Goal: Navigation & Orientation: Find specific page/section

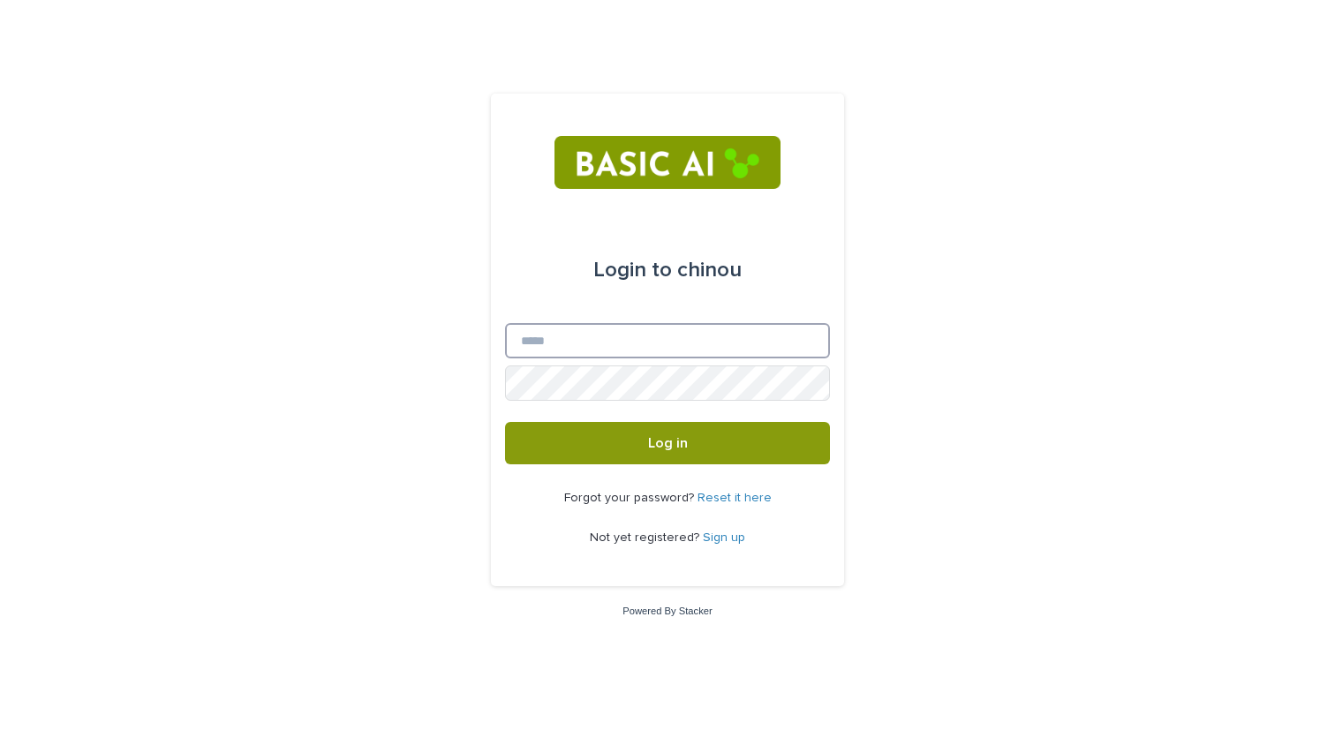
click at [615, 341] on input "Email" at bounding box center [667, 340] width 325 height 35
type input "**********"
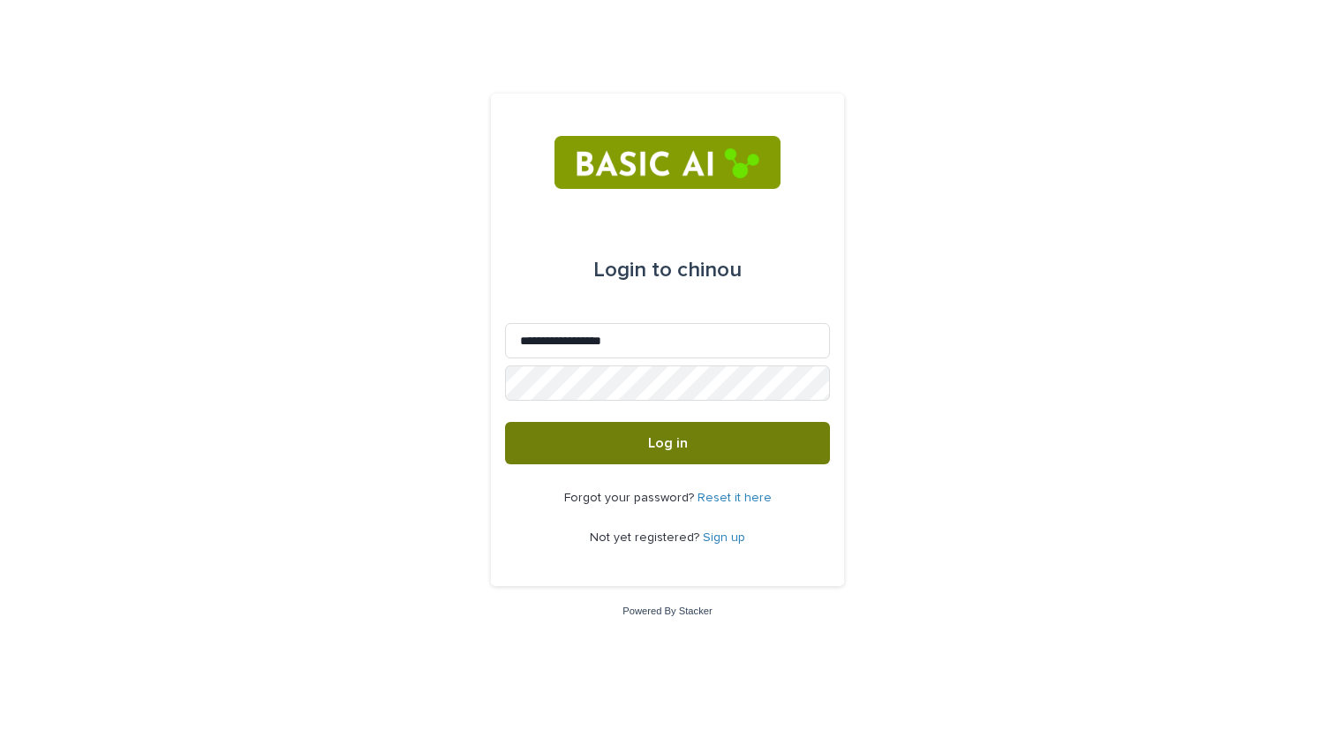
click at [614, 452] on button "Log in" at bounding box center [667, 443] width 325 height 42
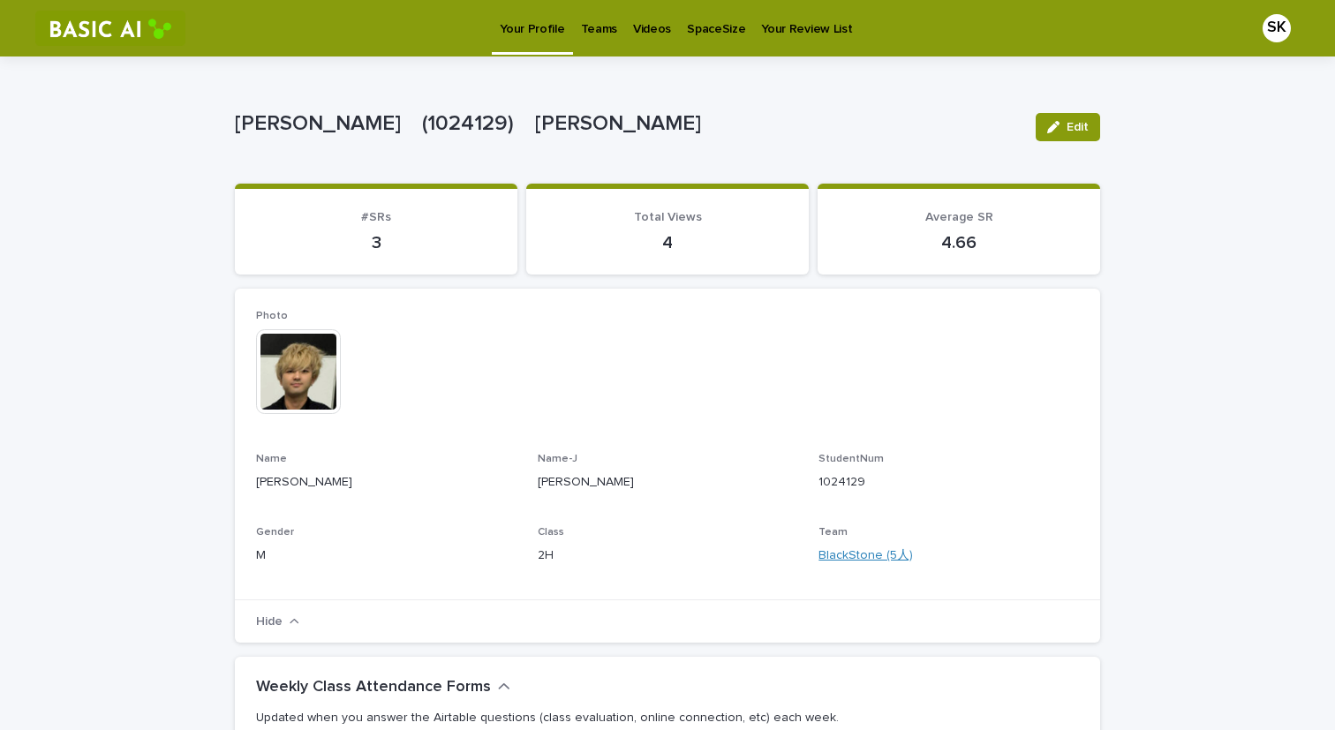
click at [852, 556] on link "BlackStone (5人)" at bounding box center [866, 556] width 94 height 19
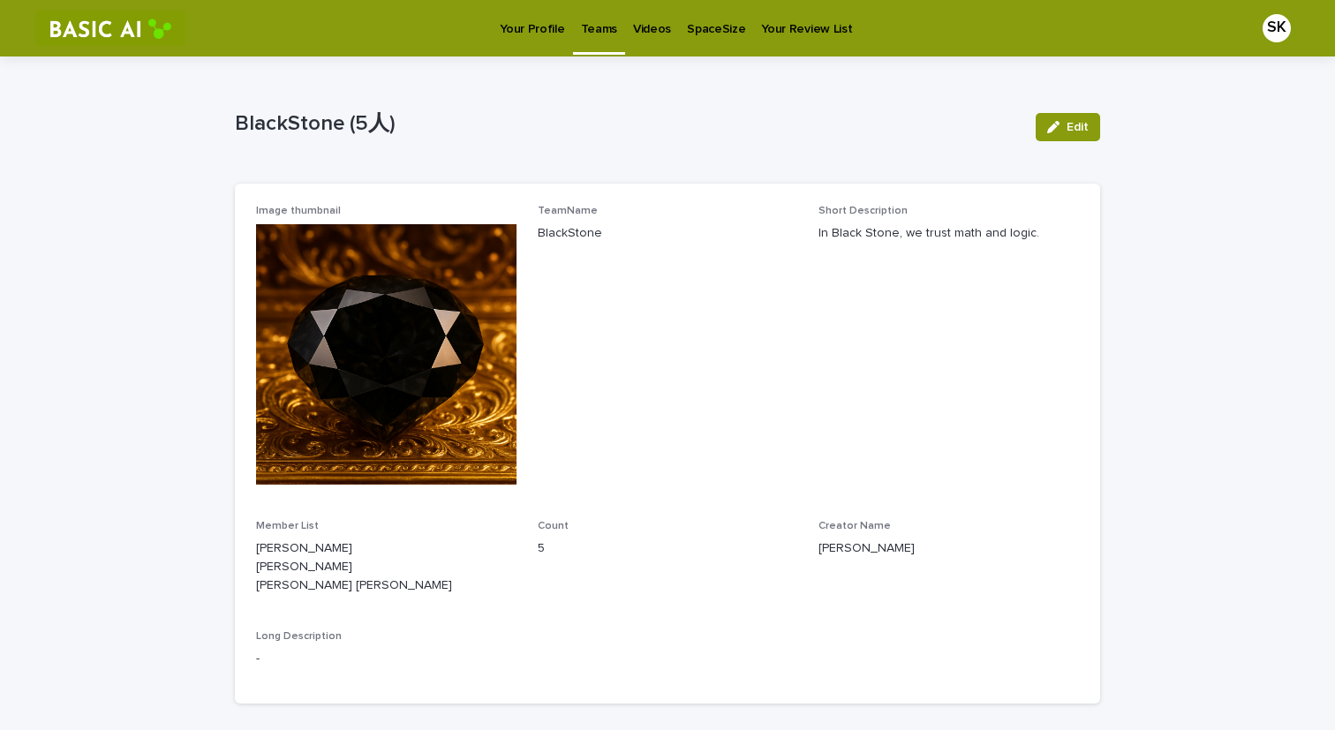
click at [597, 34] on p "Teams" at bounding box center [599, 18] width 36 height 37
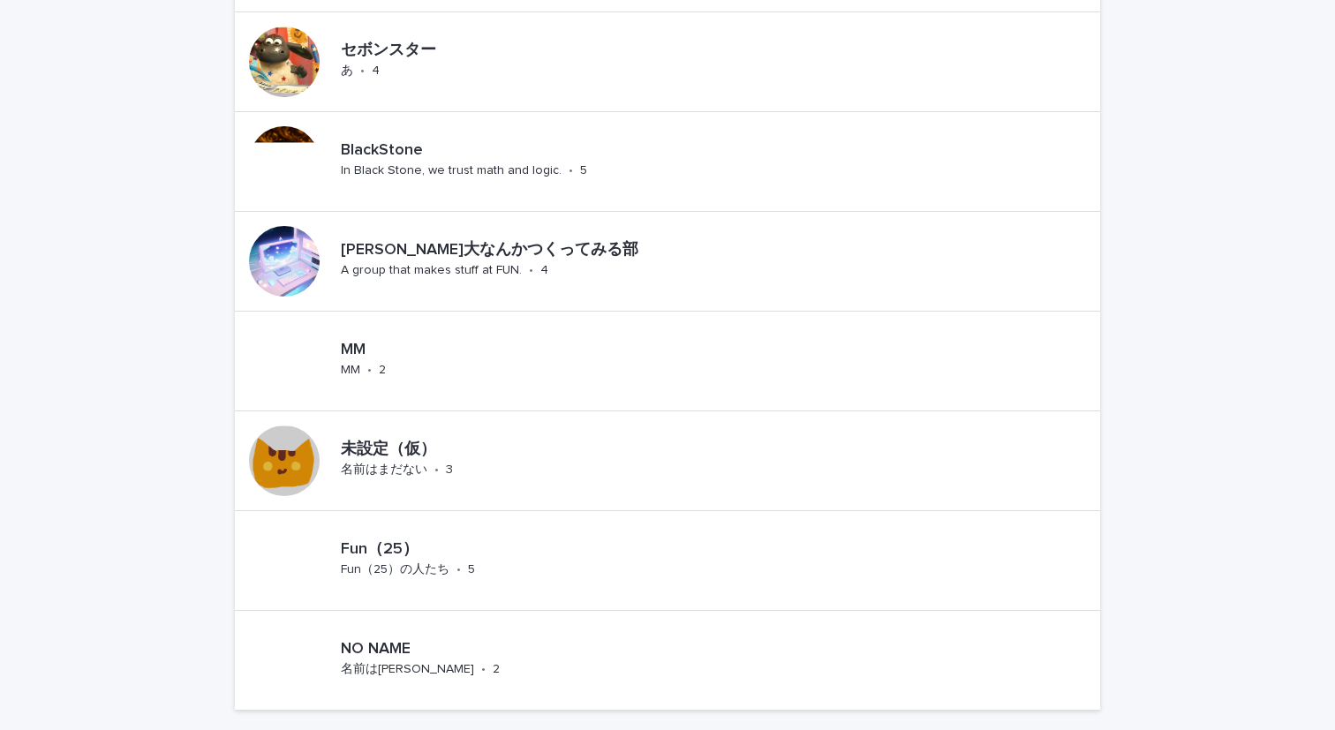
scroll to position [1204, 0]
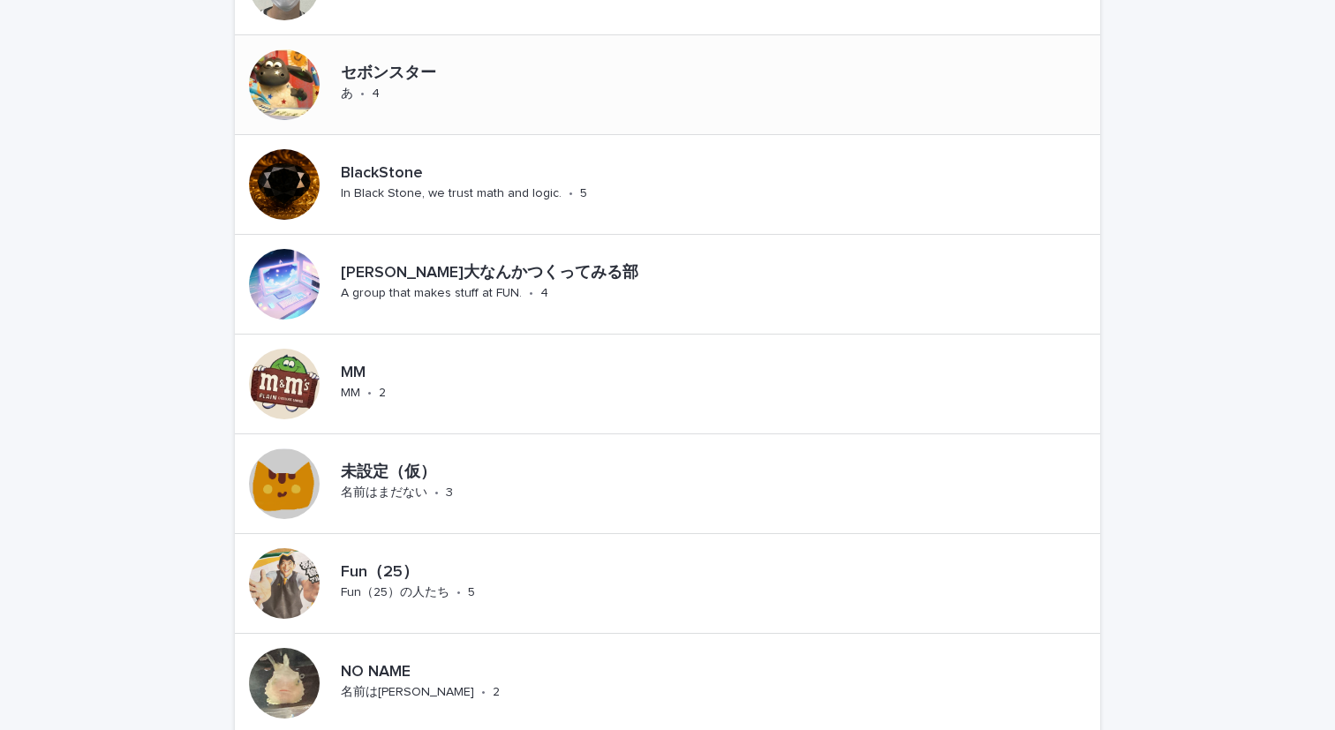
click at [392, 87] on div "セボンスター あ • 4" at bounding box center [408, 84] width 148 height 55
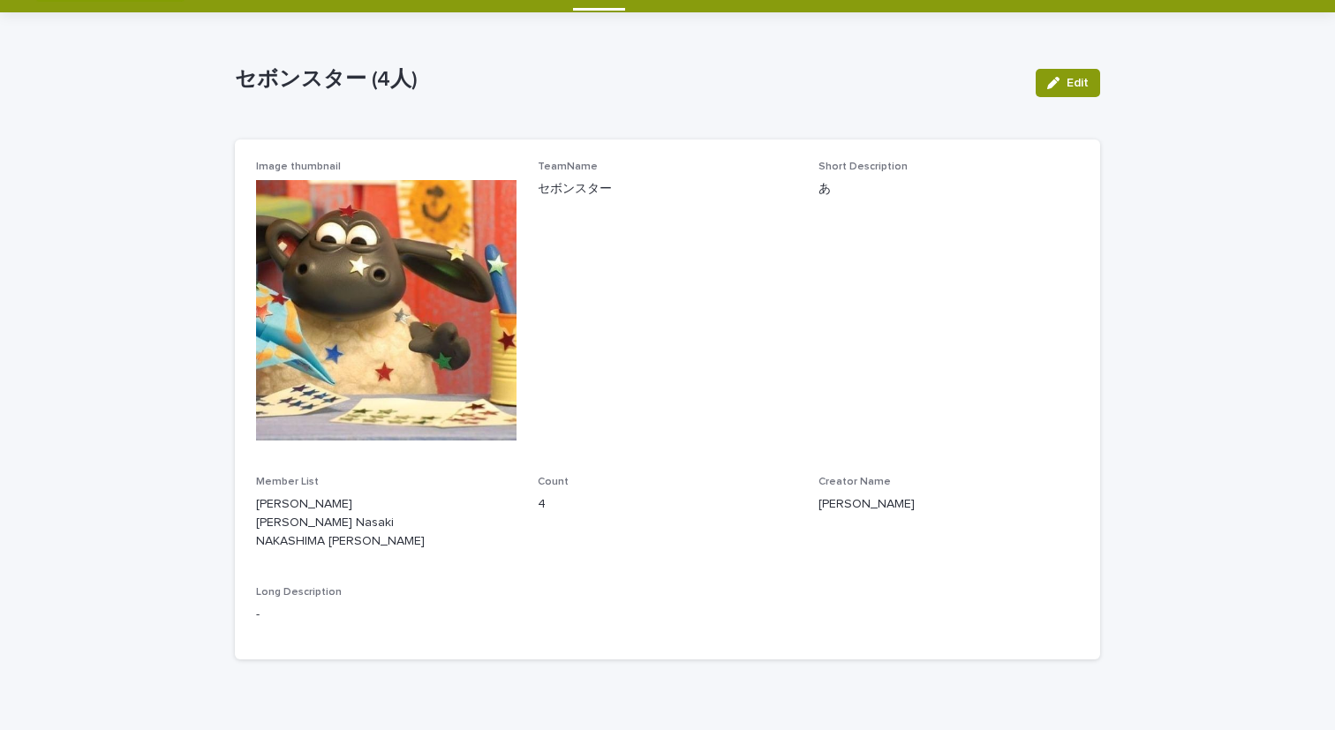
scroll to position [46, 0]
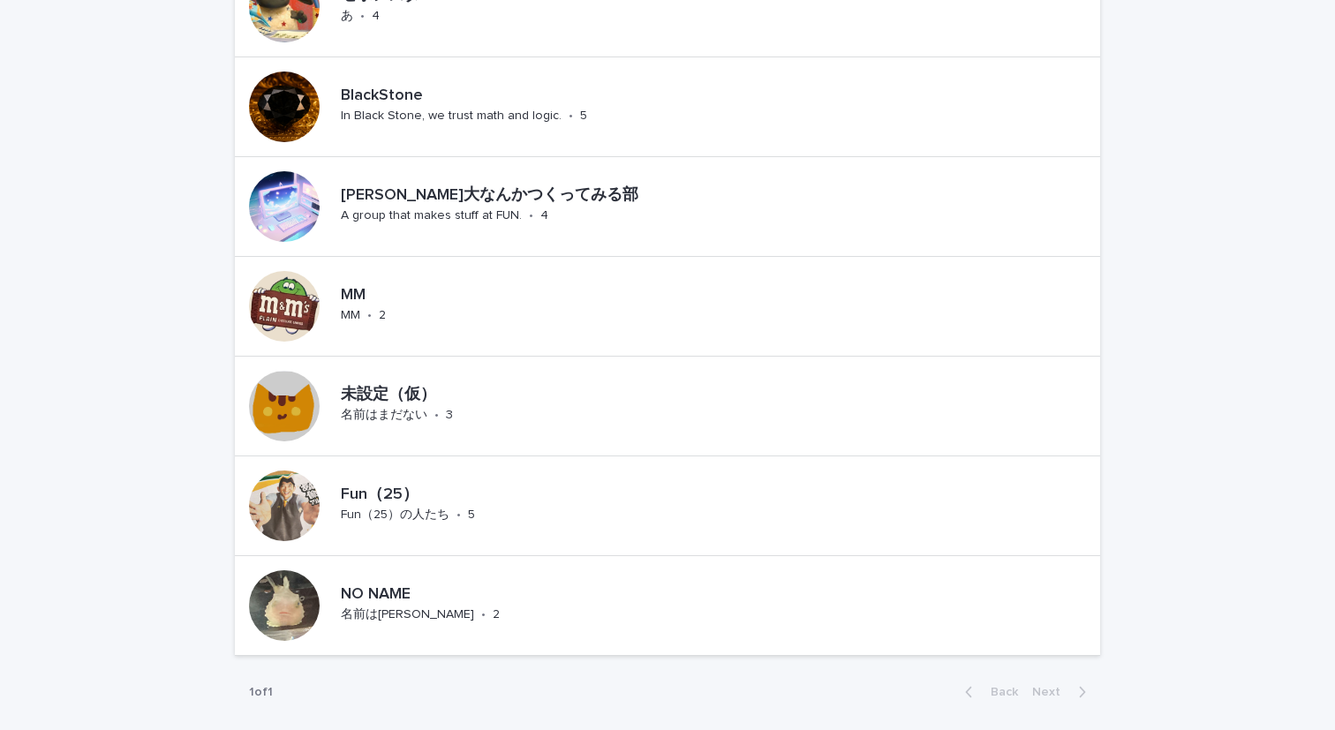
scroll to position [1282, 0]
click at [386, 578] on div "NO NAME 名前は保留 • 2" at bounding box center [455, 605] width 243 height 55
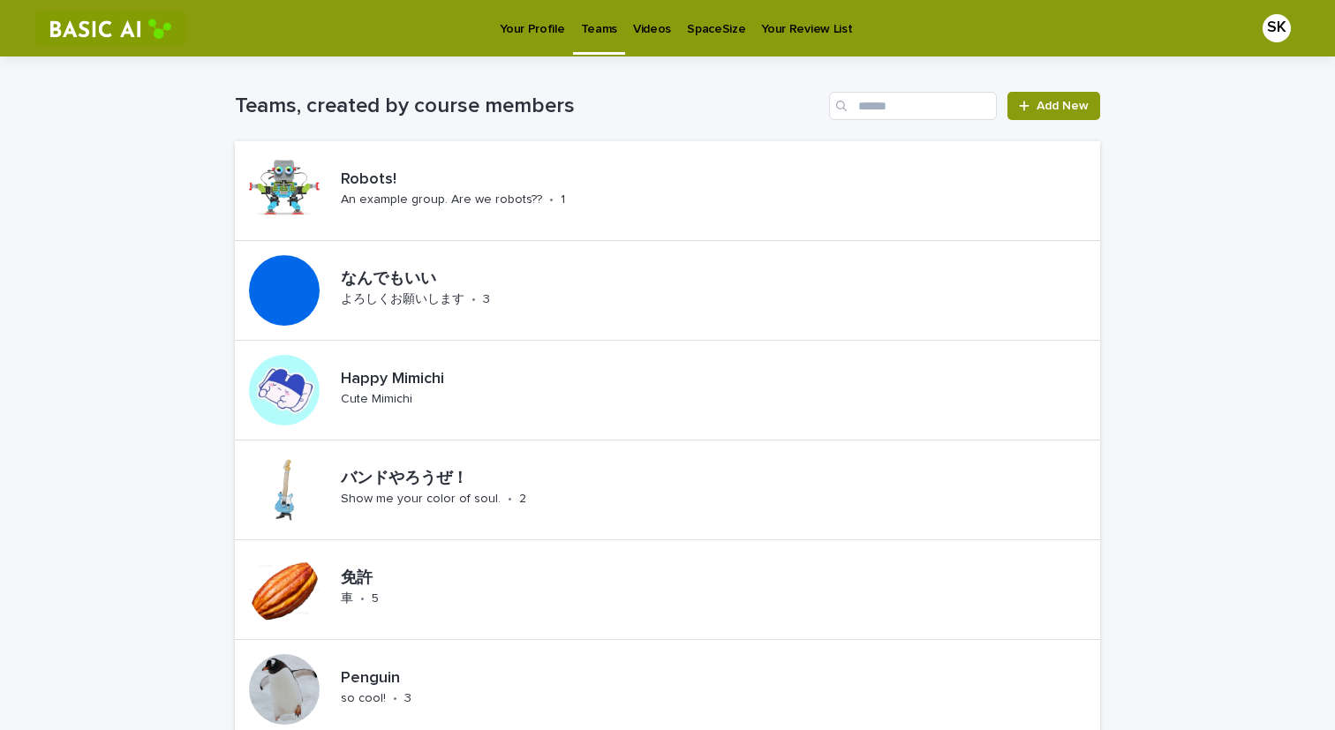
click at [537, 23] on p "Your Profile" at bounding box center [532, 18] width 64 height 37
